Goal: Use online tool/utility

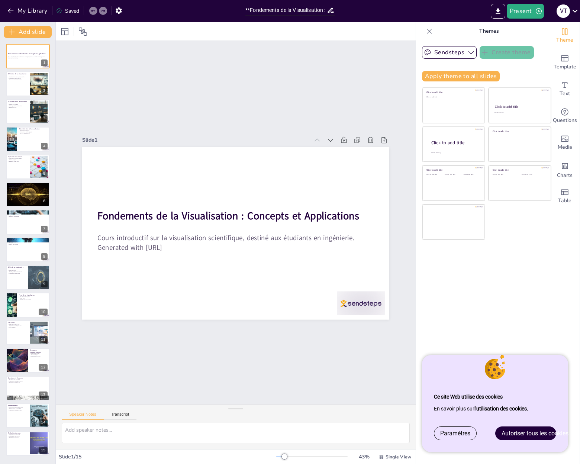
click at [531, 432] on span "Autoriser tous les cookies" at bounding box center [535, 433] width 67 height 7
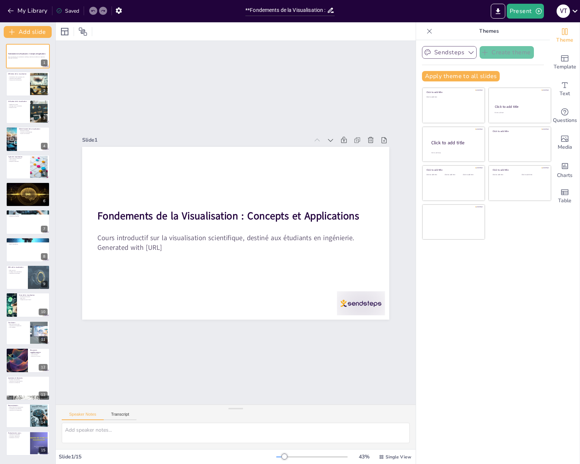
click at [468, 52] on icon "button" at bounding box center [471, 52] width 7 height 7
click at [336, 78] on div "Slide 1 Fondements de la Visualisation : Concepts et Applications Cours introdu…" at bounding box center [236, 222] width 396 height 399
click at [500, 10] on icon "Export to PowerPoint" at bounding box center [498, 11] width 8 height 8
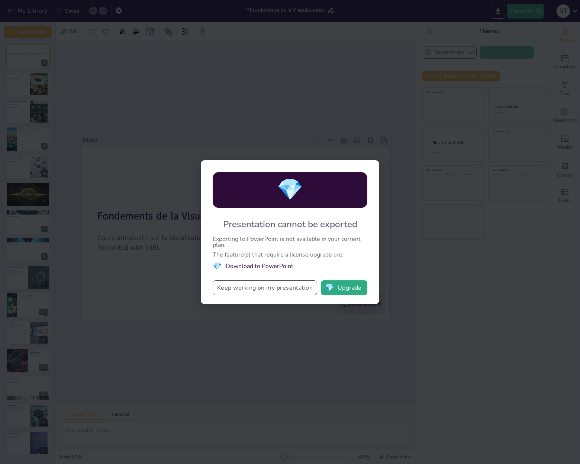
click at [286, 287] on button "Keep working on my presentation" at bounding box center [265, 287] width 105 height 15
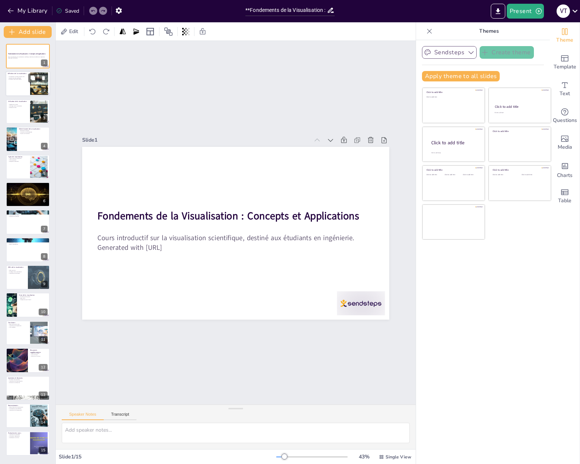
click at [18, 80] on p "Processus de transformation" at bounding box center [18, 79] width 20 height 1
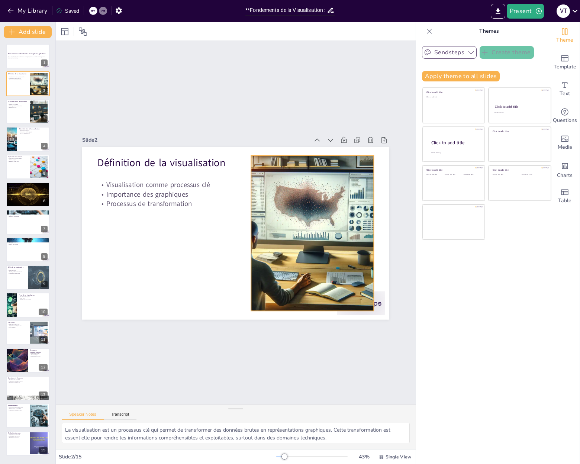
click at [284, 224] on div at bounding box center [276, 157] width 253 height 312
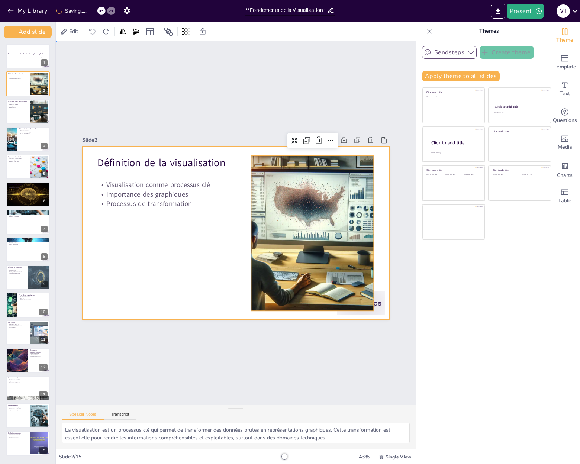
click at [180, 218] on div at bounding box center [226, 218] width 283 height 351
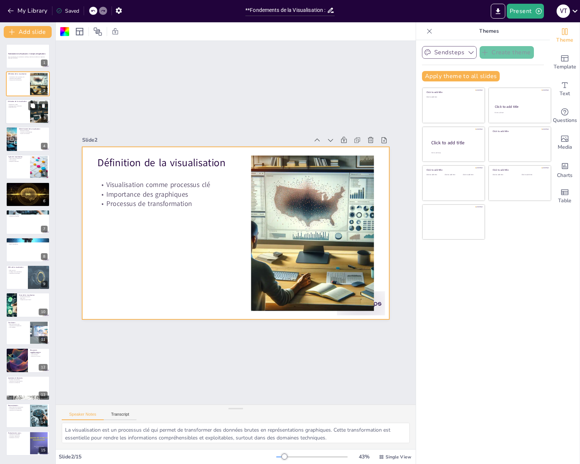
click at [38, 114] on div at bounding box center [39, 111] width 42 height 23
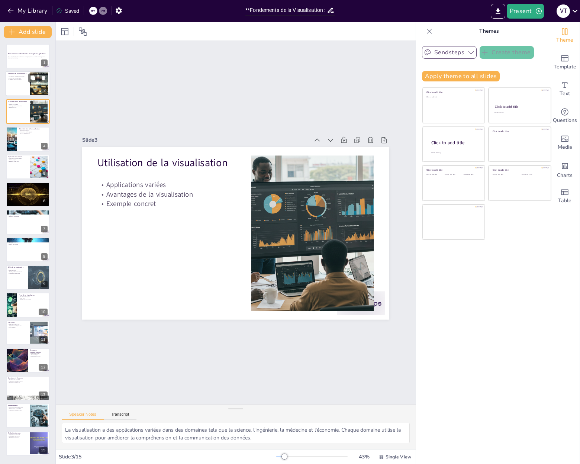
click at [23, 84] on div at bounding box center [28, 83] width 45 height 25
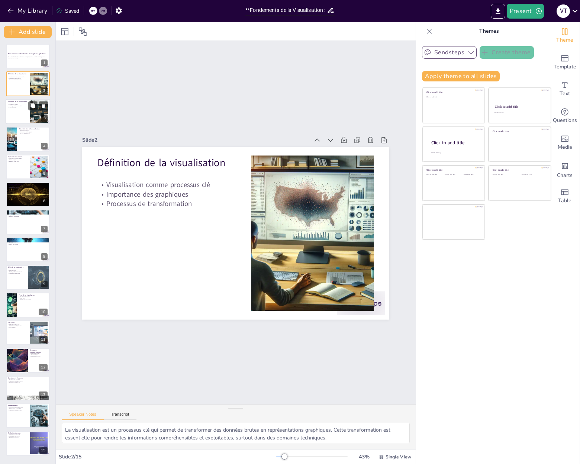
click at [21, 107] on p "Exemple concret" at bounding box center [18, 107] width 20 height 1
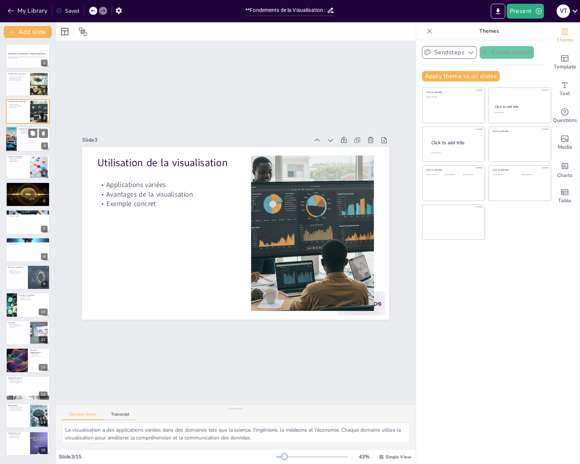
click at [25, 142] on div at bounding box center [28, 138] width 45 height 25
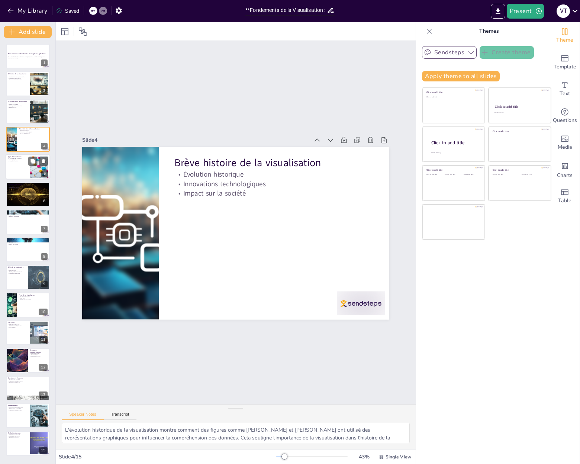
click at [22, 165] on div at bounding box center [28, 166] width 45 height 25
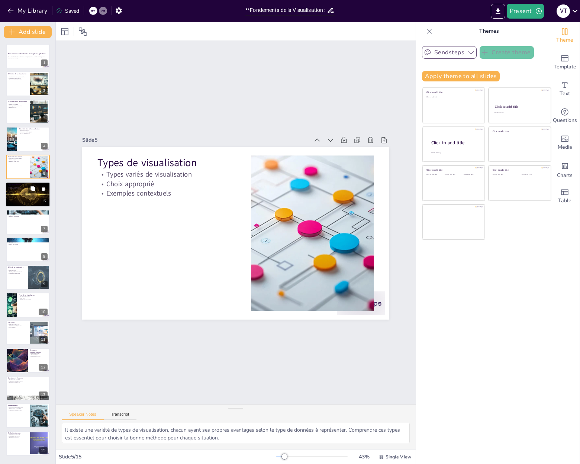
click at [23, 192] on div at bounding box center [28, 194] width 46 height 25
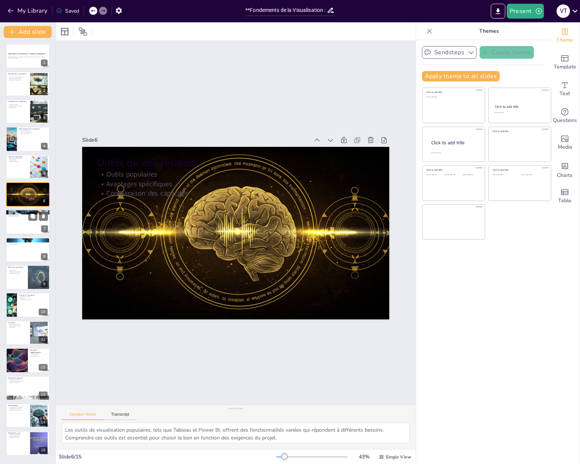
click at [22, 220] on div at bounding box center [28, 222] width 45 height 25
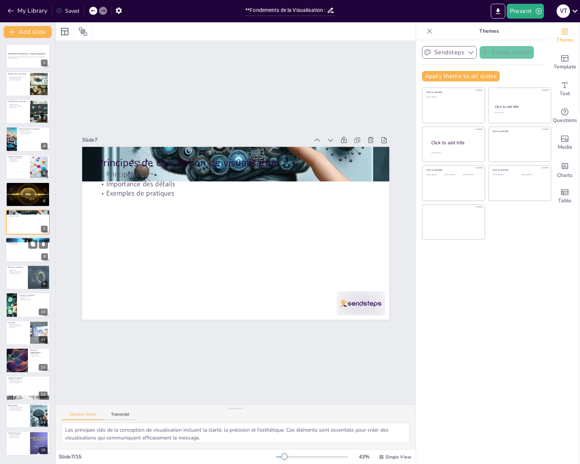
click at [21, 250] on div at bounding box center [28, 249] width 45 height 25
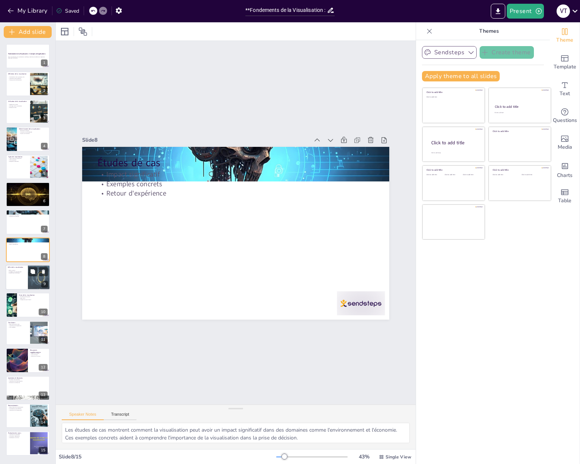
click at [19, 273] on p "Stratégies de surmontement" at bounding box center [17, 271] width 18 height 1
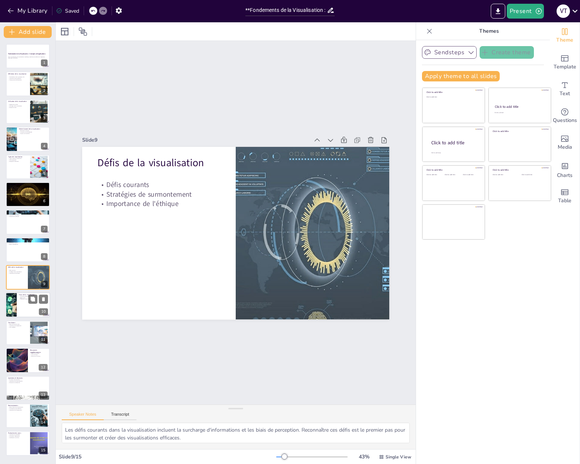
click at [17, 299] on div at bounding box center [28, 305] width 45 height 25
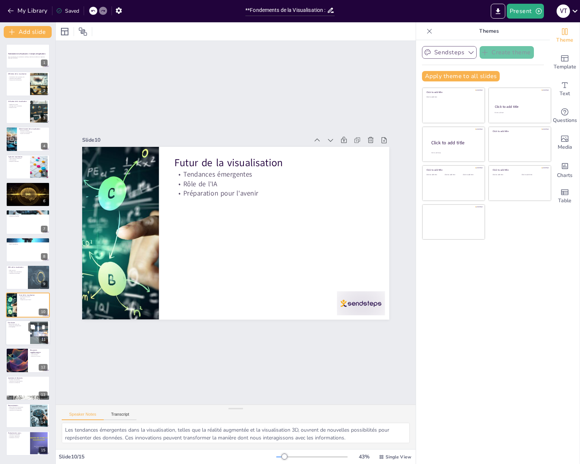
click at [17, 330] on div at bounding box center [28, 332] width 45 height 25
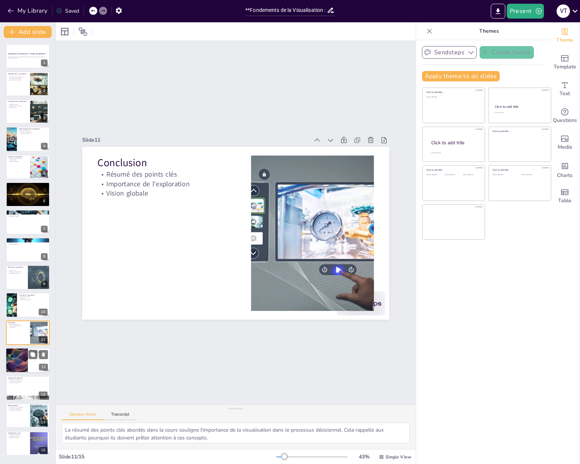
click at [22, 362] on div at bounding box center [16, 360] width 33 height 25
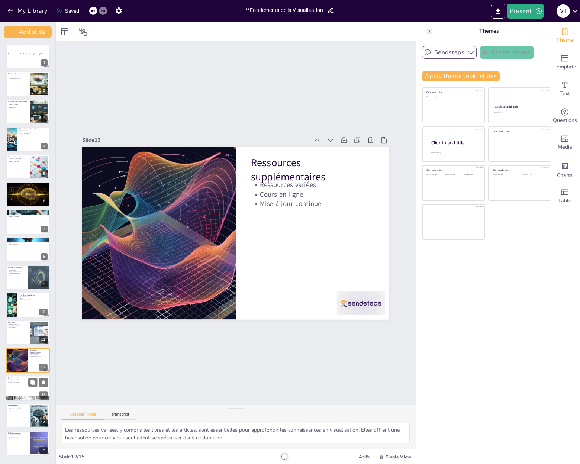
click at [22, 381] on p "Importance de la participation" at bounding box center [28, 380] width 40 height 1
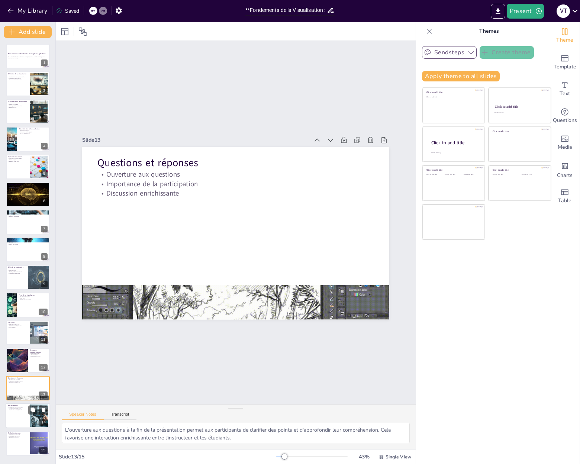
click at [21, 410] on p "Importance de l'engagement" at bounding box center [18, 410] width 20 height 1
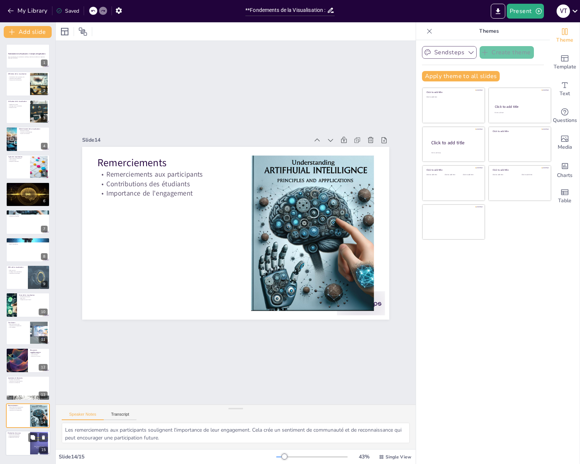
click at [23, 439] on div at bounding box center [28, 443] width 45 height 25
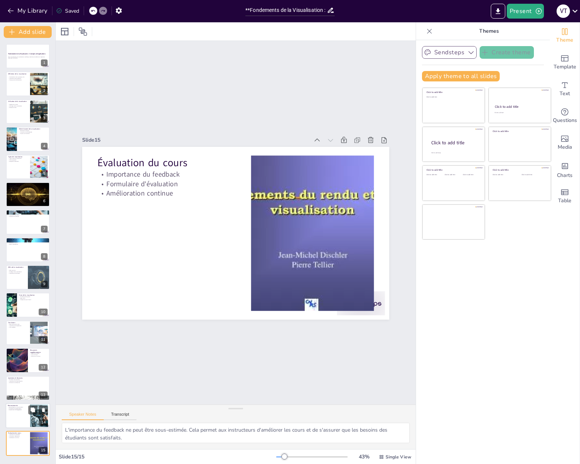
click at [19, 415] on div at bounding box center [28, 415] width 45 height 25
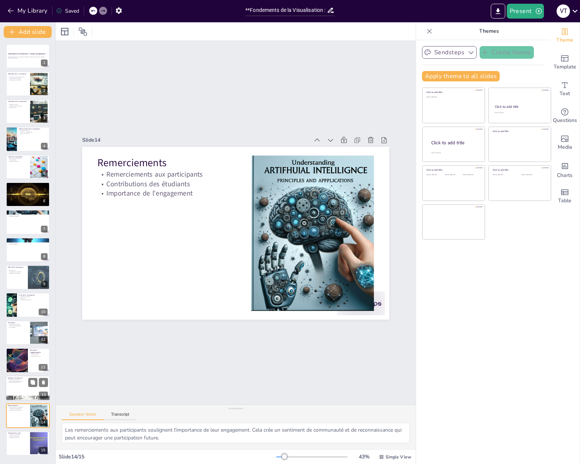
click at [23, 385] on div at bounding box center [28, 388] width 45 height 25
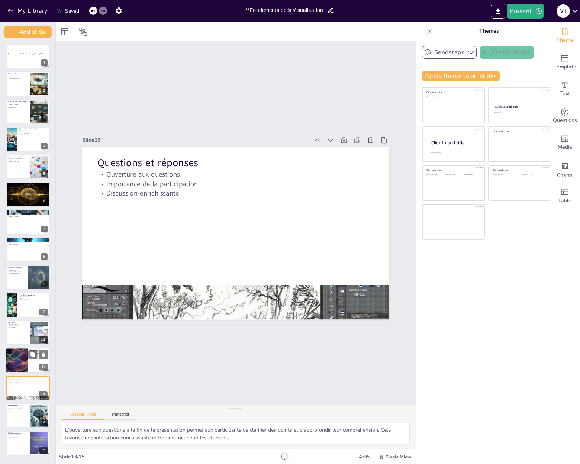
click at [17, 356] on div at bounding box center [16, 360] width 33 height 25
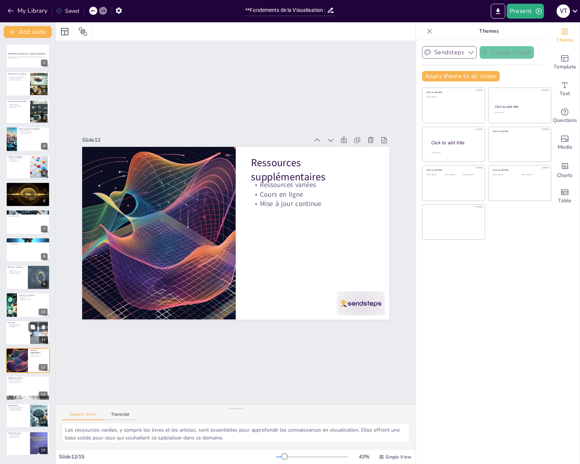
click at [16, 338] on div at bounding box center [28, 332] width 45 height 25
type textarea "Le résumé des points clés abordés dans le cours souligne l'importance de la vis…"
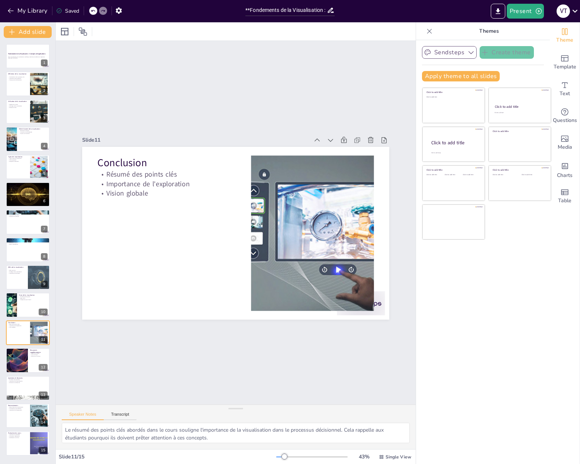
click at [173, 101] on div "Slide 1 Fondements de la Visualisation : Concepts et Applications Cours introdu…" at bounding box center [236, 223] width 360 height 364
